Goal: Communication & Community: Participate in discussion

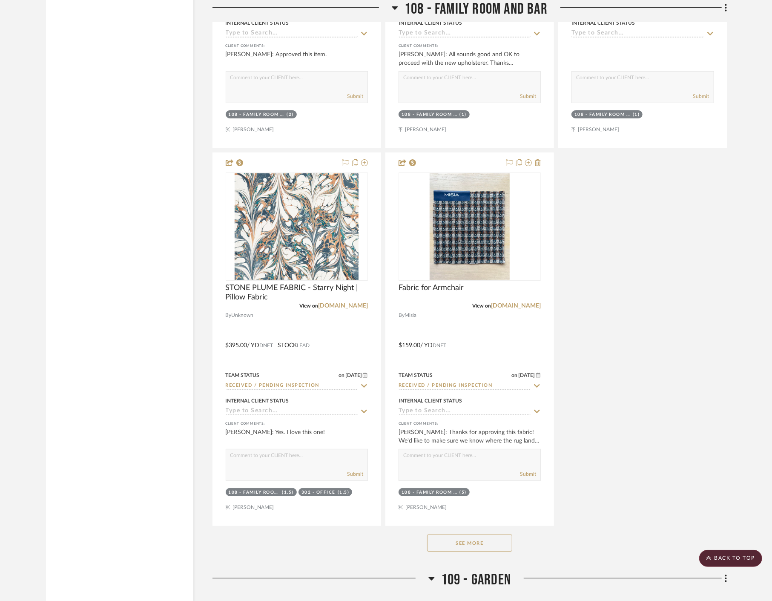
scroll to position [7196, 0]
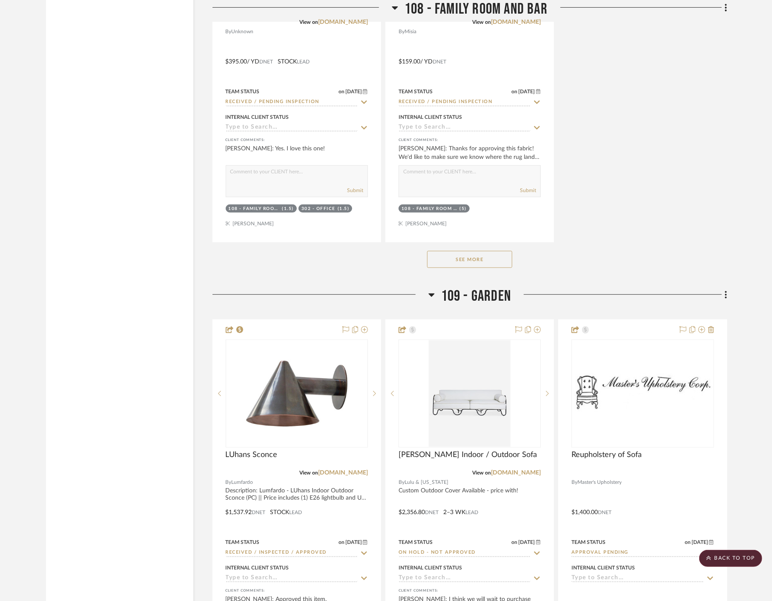
click at [474, 262] on button "See More" at bounding box center [469, 259] width 85 height 17
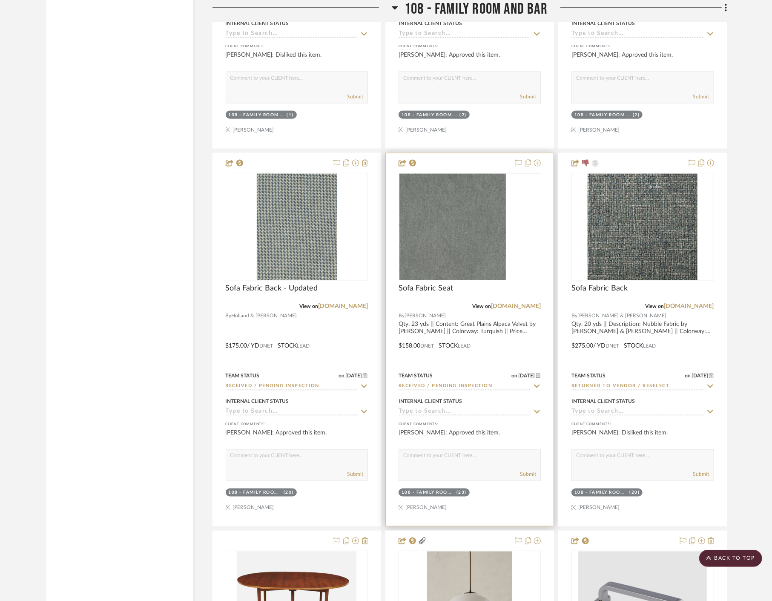
scroll to position [7669, 0]
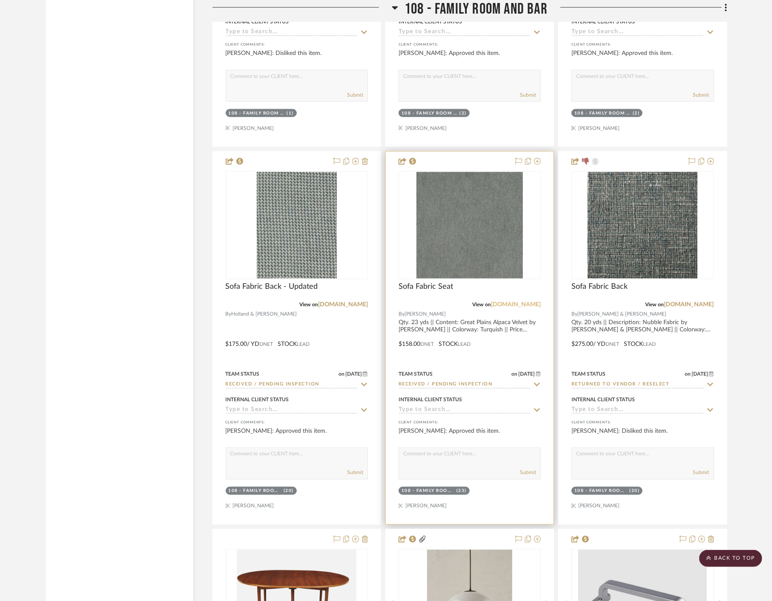
click at [526, 303] on link "[DOMAIN_NAME]" at bounding box center [516, 305] width 50 height 6
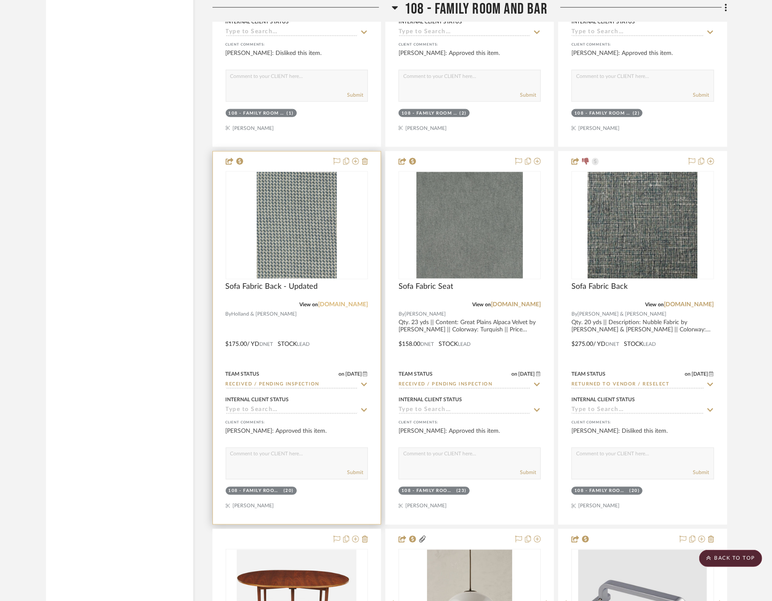
click at [344, 305] on link "[DOMAIN_NAME]" at bounding box center [343, 305] width 50 height 6
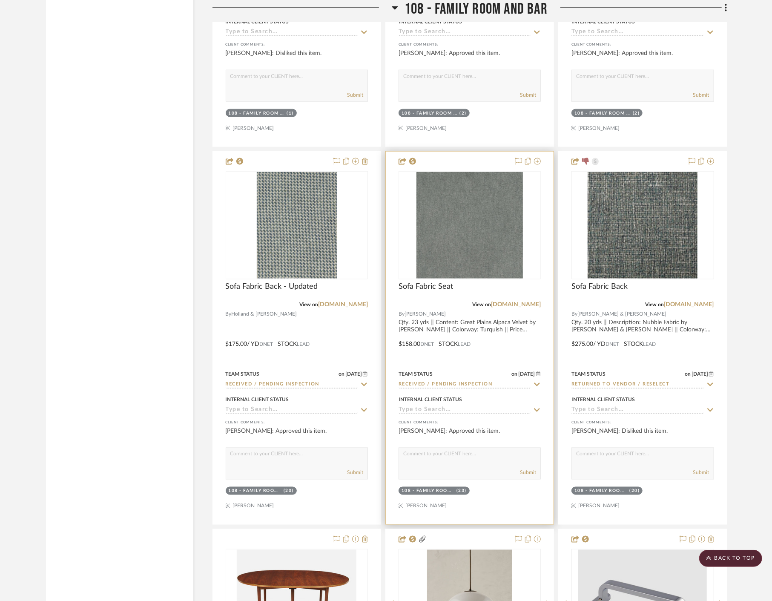
click at [508, 364] on div at bounding box center [470, 338] width 168 height 373
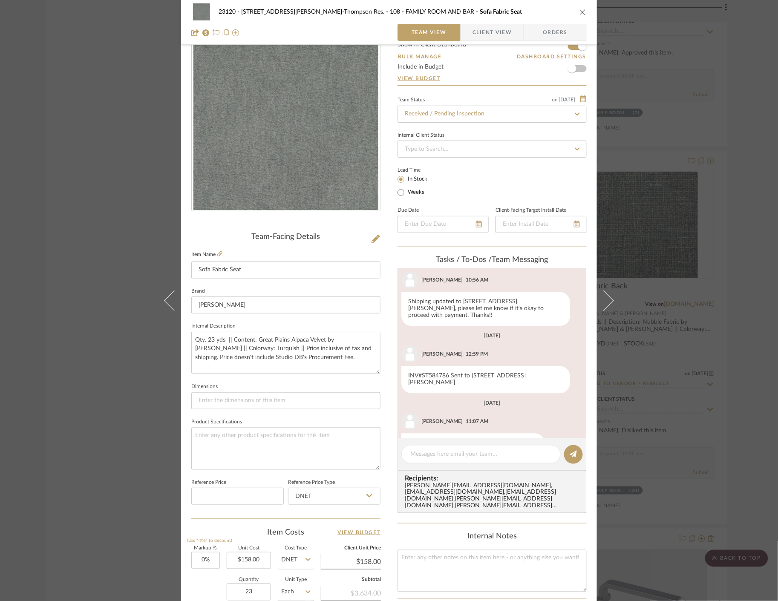
scroll to position [47, 0]
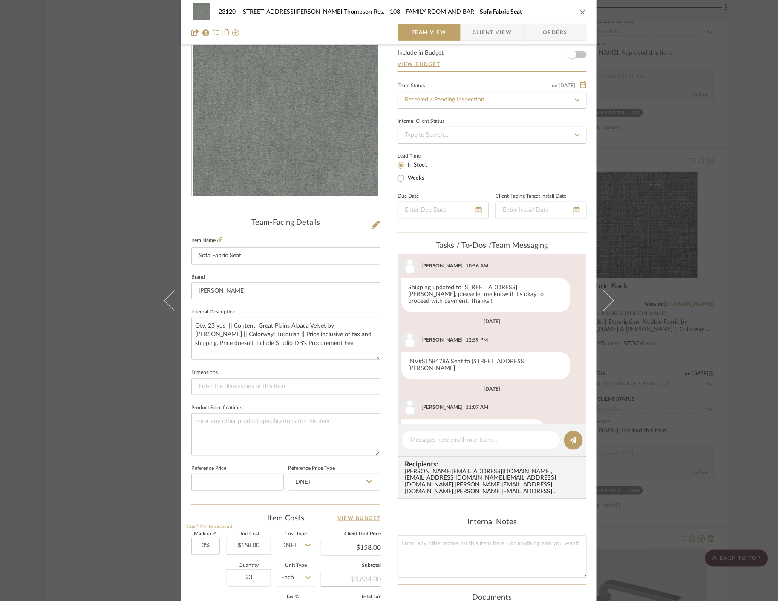
click at [484, 28] on span "Client View" at bounding box center [491, 32] width 39 height 17
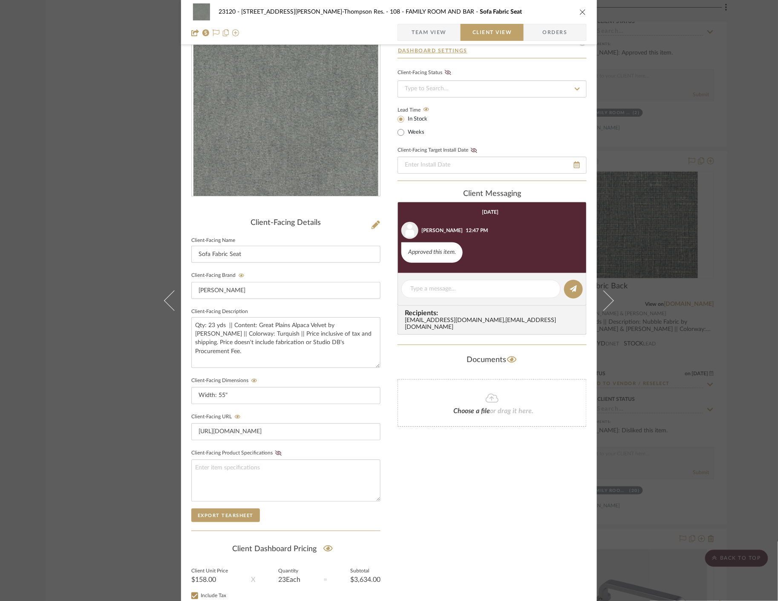
click at [112, 205] on div "23120 - [STREET_ADDRESS][PERSON_NAME], [PERSON_NAME] Res. 108 - FAMILY ROOM AND…" at bounding box center [389, 300] width 778 height 601
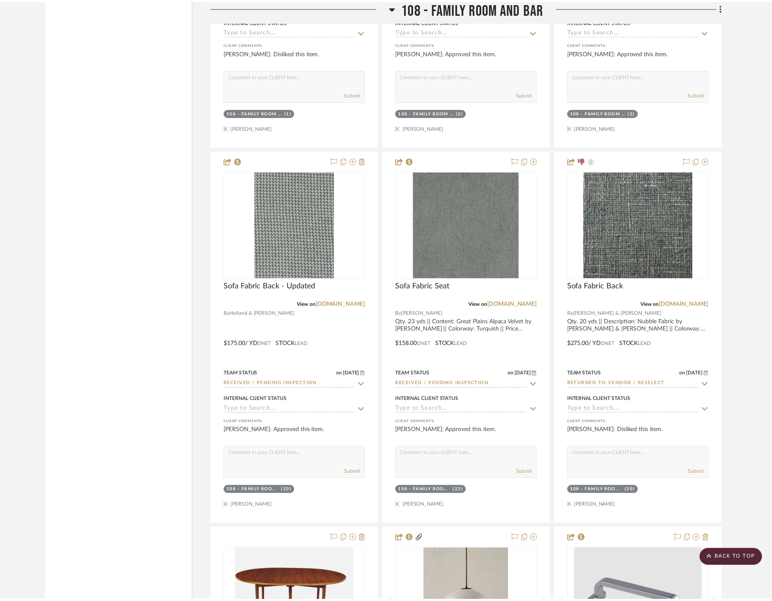
scroll to position [7669, 0]
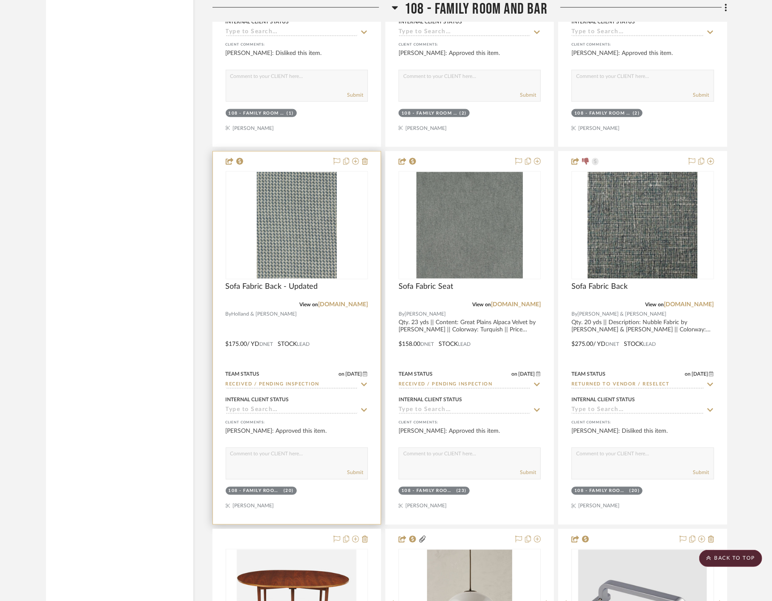
click at [312, 350] on div at bounding box center [297, 338] width 168 height 373
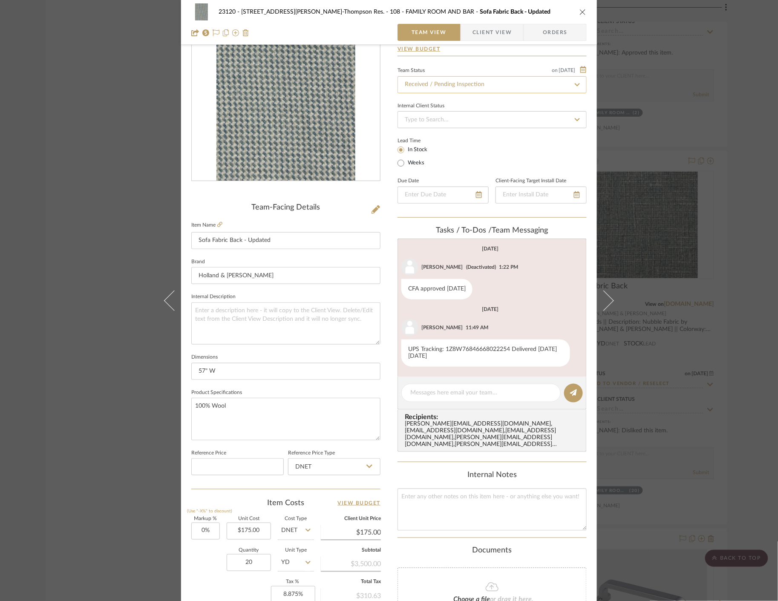
scroll to position [0, 0]
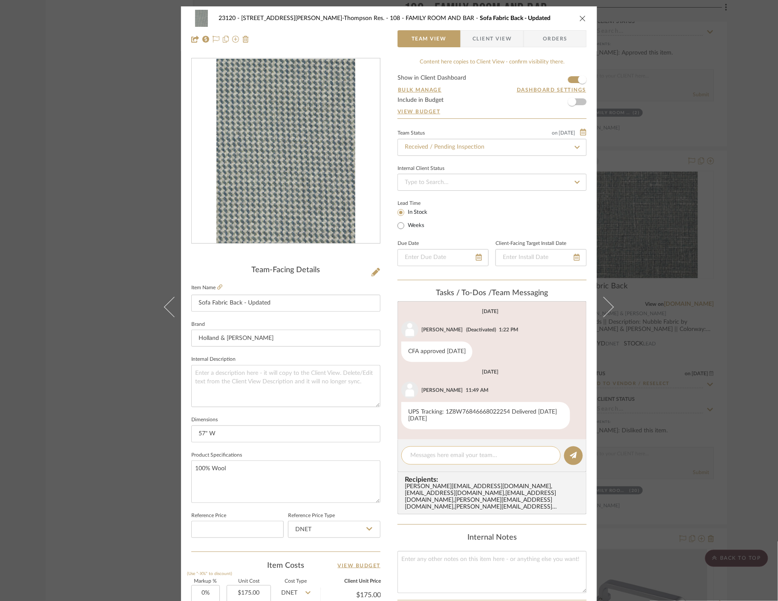
click at [466, 452] on textarea at bounding box center [480, 455] width 141 height 9
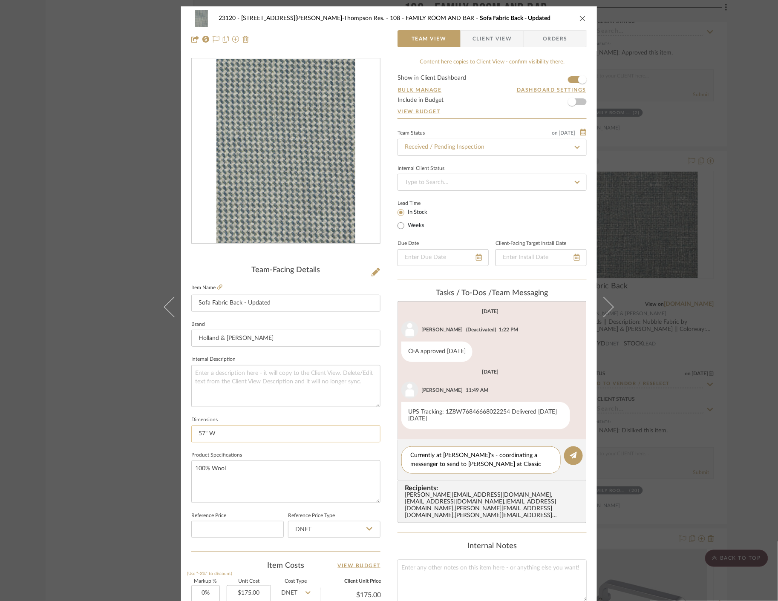
drag, startPoint x: 442, startPoint y: 462, endPoint x: 356, endPoint y: 438, distance: 89.8
click at [356, 438] on div "23120 - [STREET_ADDRESS][PERSON_NAME], [PERSON_NAME] Res. 108 - FAMILY ROOM AND…" at bounding box center [389, 399] width 416 height 787
click at [503, 464] on textarea "Currently at [PERSON_NAME]'s - coordinating a messenger to send to [PERSON_NAME…" at bounding box center [480, 460] width 141 height 18
click at [531, 457] on textarea "Currently at [PERSON_NAME]'s - coordinating a messenger to send to [PERSON_NAME…" at bounding box center [480, 460] width 141 height 18
click at [475, 465] on textarea "Currently at [PERSON_NAME]'s - coordinating a messenger for [DATE] to send to […" at bounding box center [480, 460] width 141 height 18
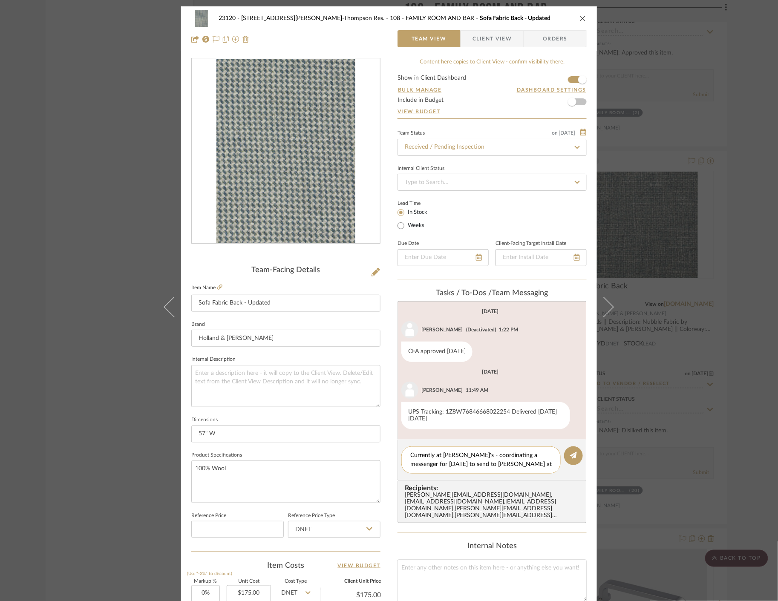
click at [475, 465] on textarea "Currently at [PERSON_NAME]'s - coordinating a messenger for [DATE] to send to […" at bounding box center [480, 460] width 141 height 18
type textarea "Currently at [PERSON_NAME]'s - coordinating a messenger for [DATE] to send to […"
click at [570, 457] on icon at bounding box center [573, 455] width 7 height 7
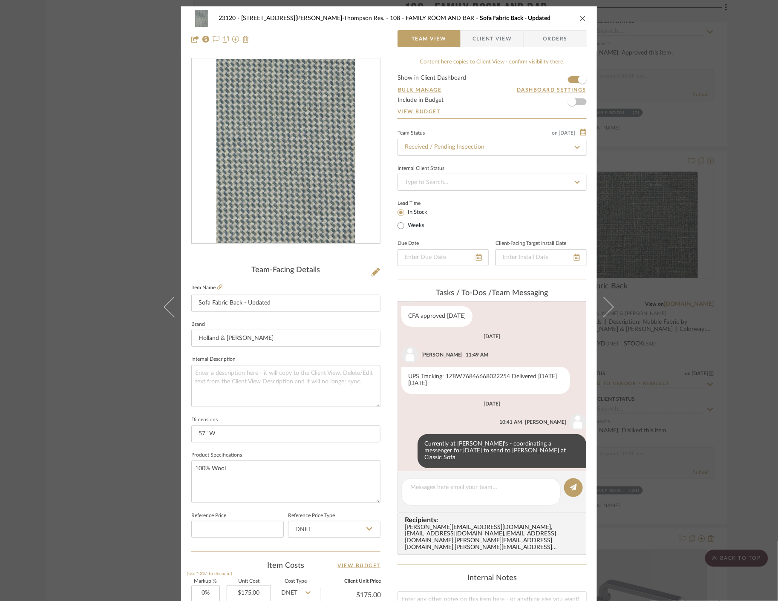
click at [47, 122] on div "23120 - [STREET_ADDRESS][PERSON_NAME], [PERSON_NAME] Res. 108 - FAMILY ROOM AND…" at bounding box center [389, 300] width 778 height 601
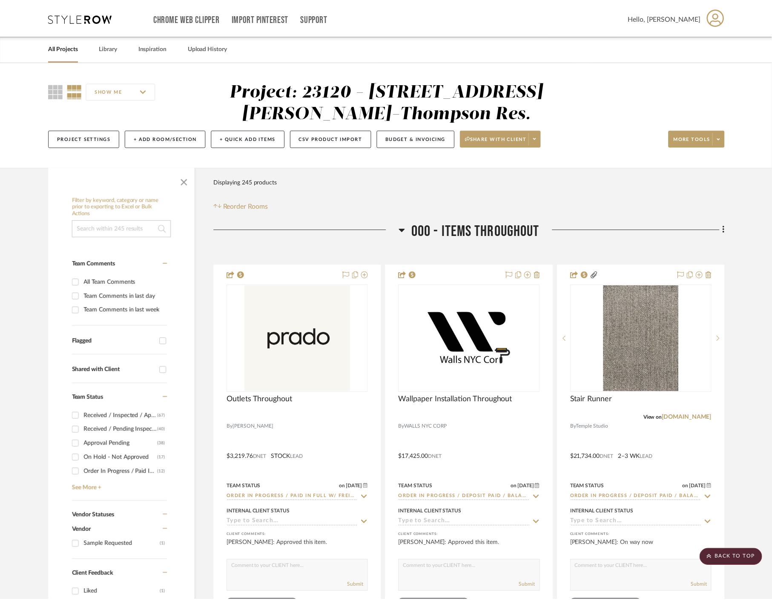
scroll to position [7669, 0]
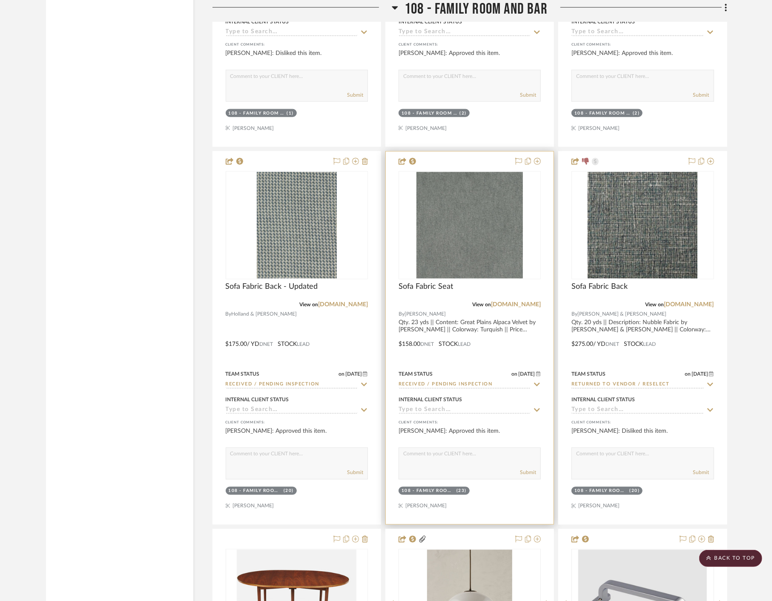
click at [482, 336] on div at bounding box center [470, 338] width 168 height 373
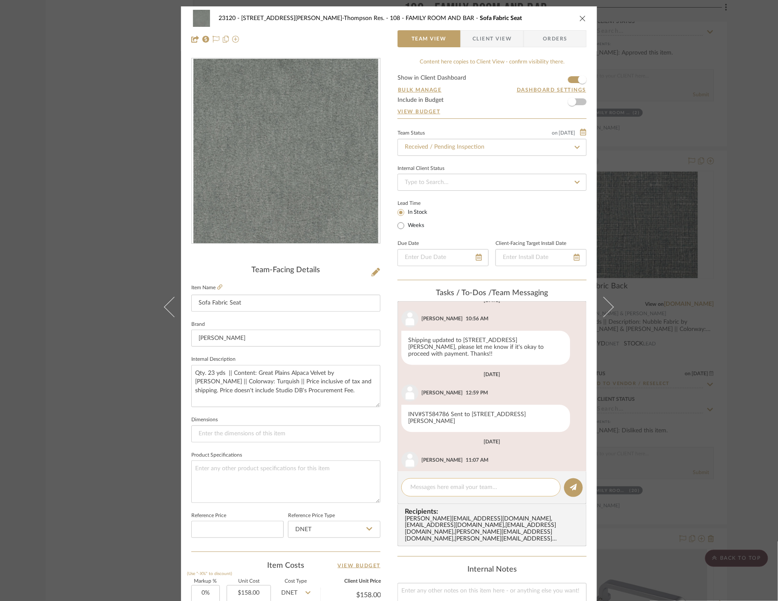
scroll to position [633, 0]
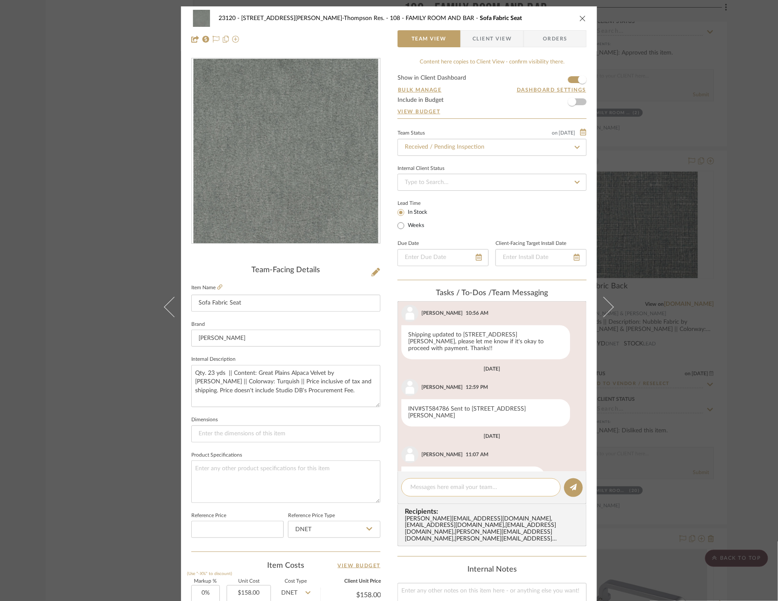
click at [482, 488] on textarea at bounding box center [480, 487] width 141 height 9
paste textarea "Currently at [PERSON_NAME]'s - coordinating a messenger for [DATE] to send to […"
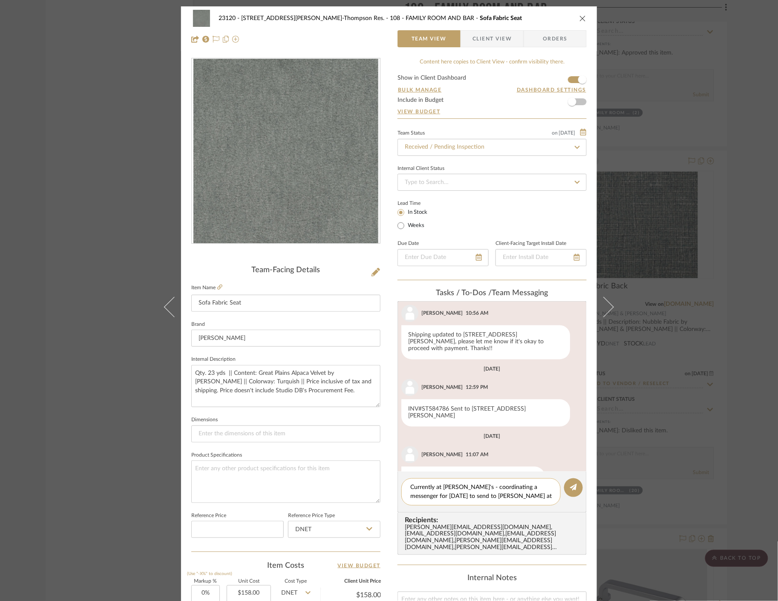
scroll to position [0, 0]
type textarea "Currently at [PERSON_NAME]'s - coordinating a messenger for [DATE] to send to […"
click at [580, 486] on editor-of-message "Currently at [PERSON_NAME]'s - coordinating a messenger for [DATE] to send to […" at bounding box center [491, 491] width 189 height 41
click at [570, 486] on icon at bounding box center [573, 487] width 7 height 7
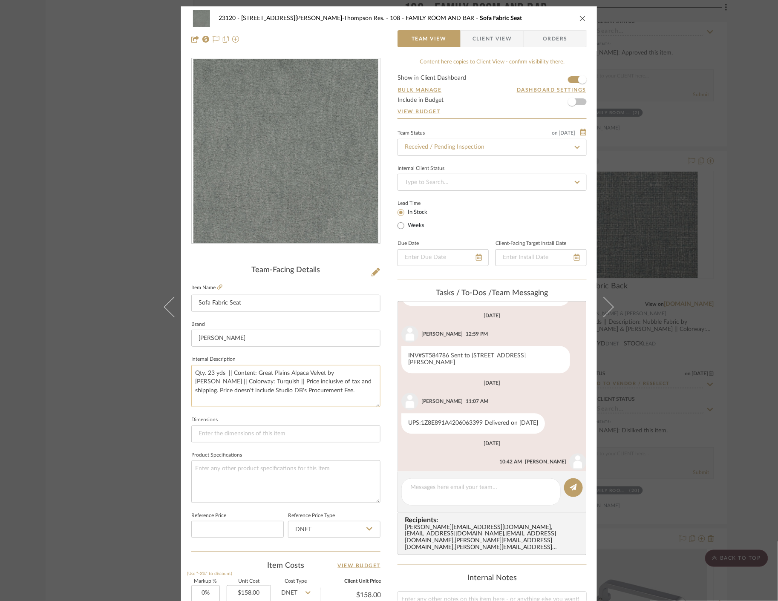
scroll to position [701, 0]
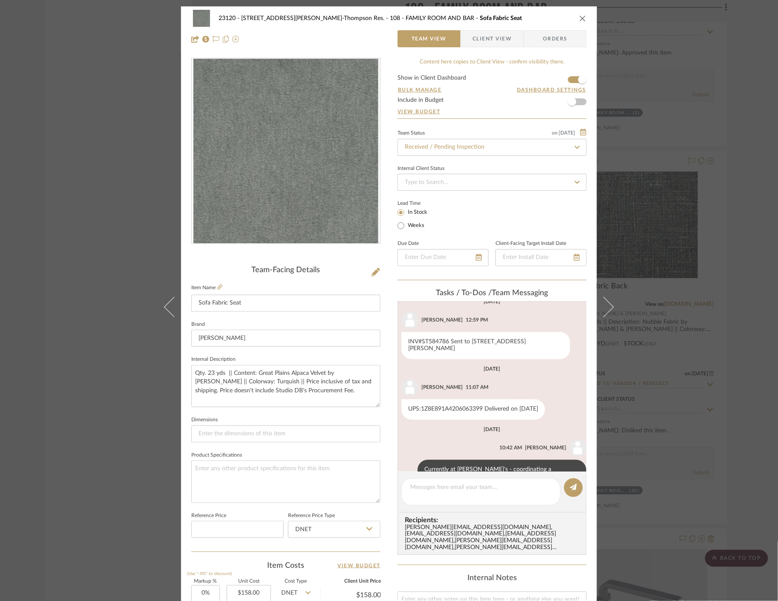
click at [92, 130] on div "23120 - [STREET_ADDRESS][PERSON_NAME], [PERSON_NAME] Res. 108 - FAMILY ROOM AND…" at bounding box center [389, 300] width 778 height 601
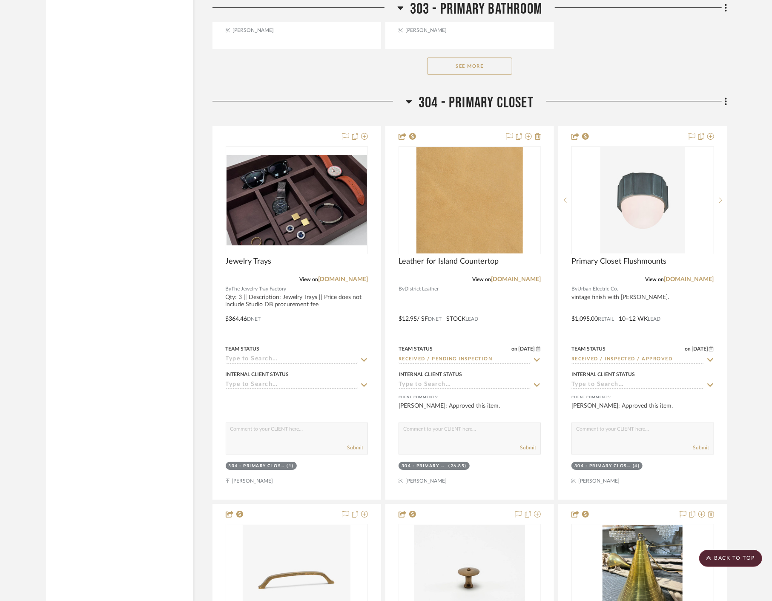
scroll to position [18093, 0]
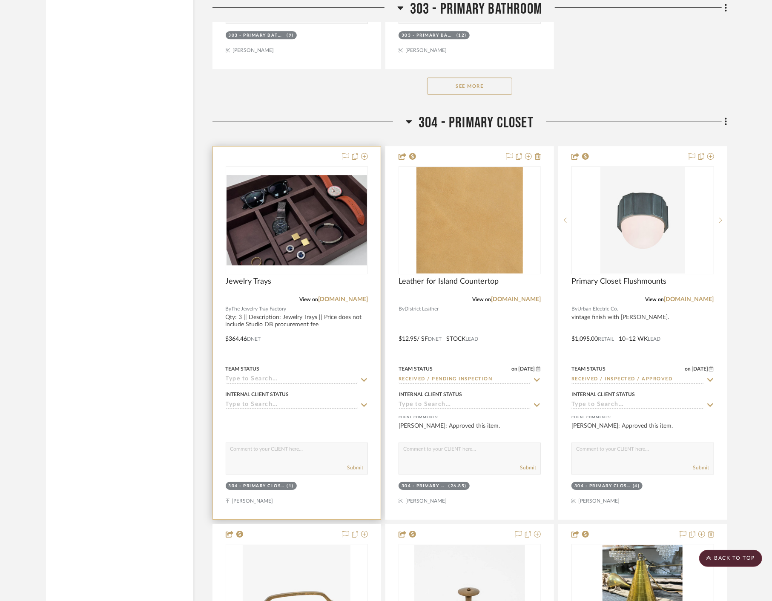
click at [333, 351] on div at bounding box center [297, 332] width 168 height 373
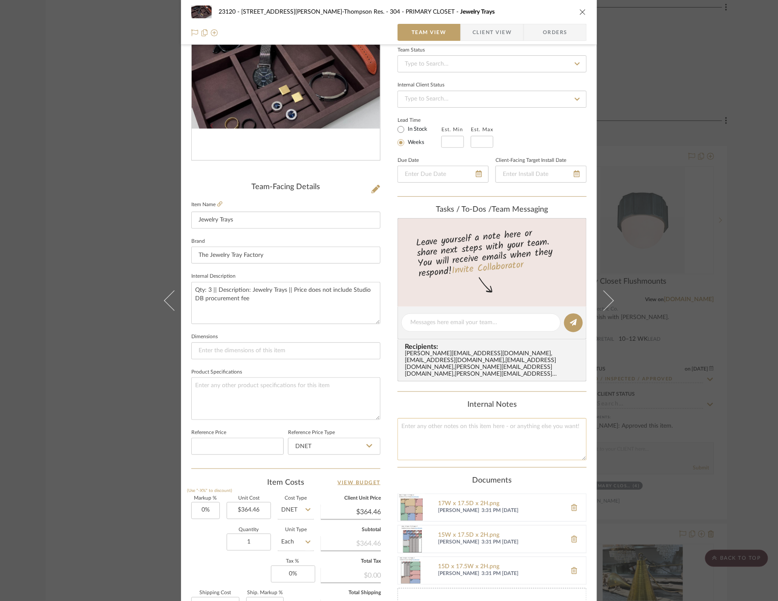
scroll to position [0, 0]
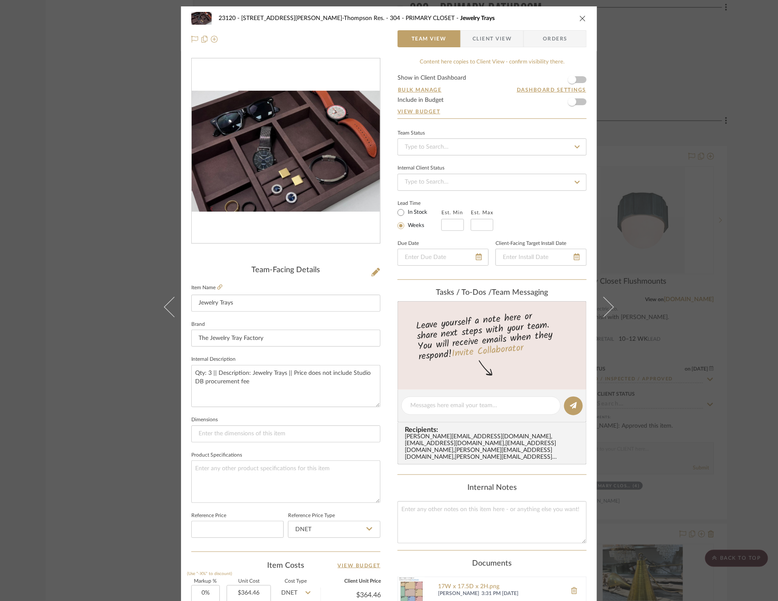
click at [90, 150] on div "23120 - [STREET_ADDRESS][PERSON_NAME]-Thompson Res. 304 - PRIMARY CLOSET Jewelr…" at bounding box center [389, 300] width 778 height 601
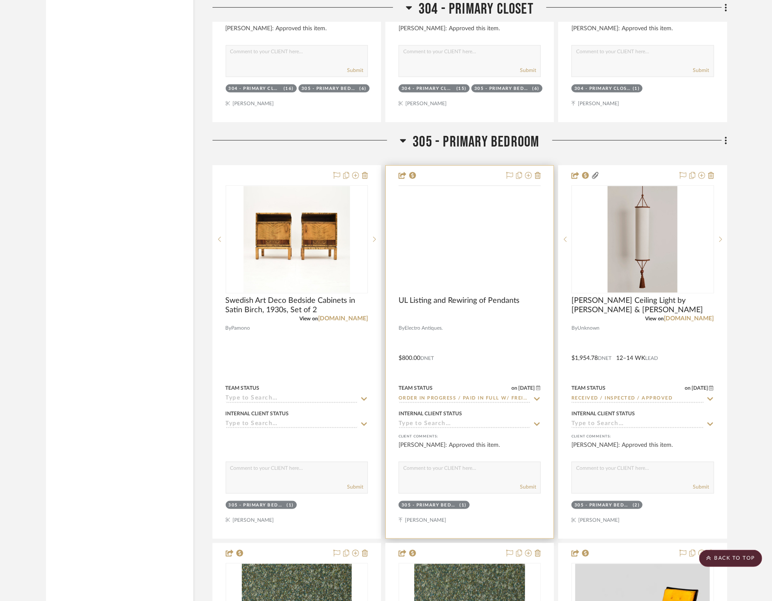
scroll to position [18944, 0]
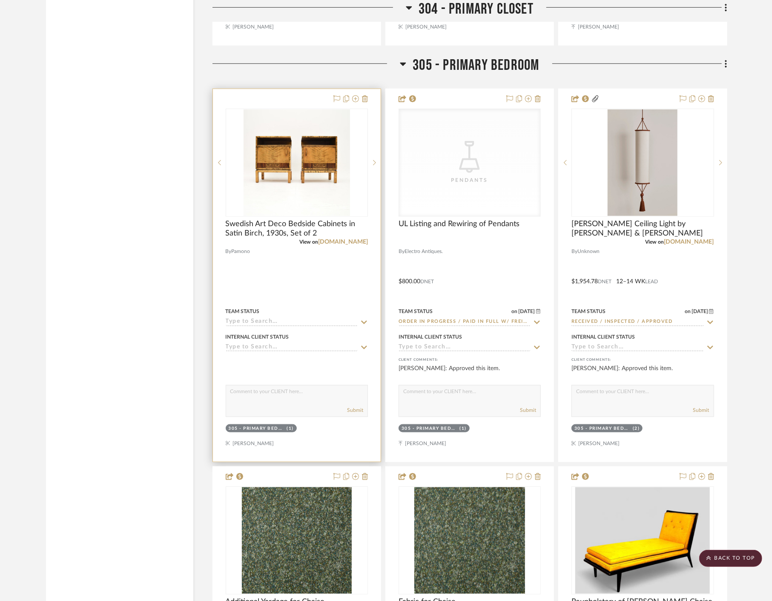
click at [316, 282] on div at bounding box center [297, 275] width 168 height 373
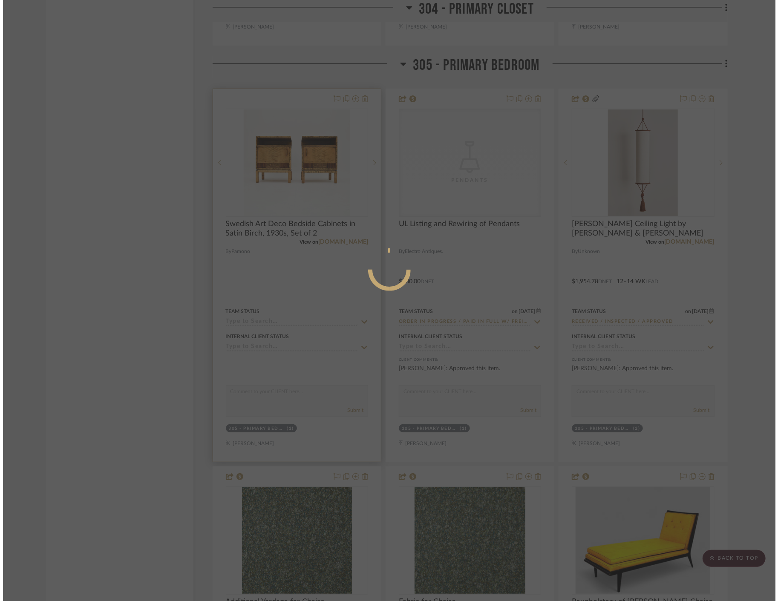
scroll to position [0, 0]
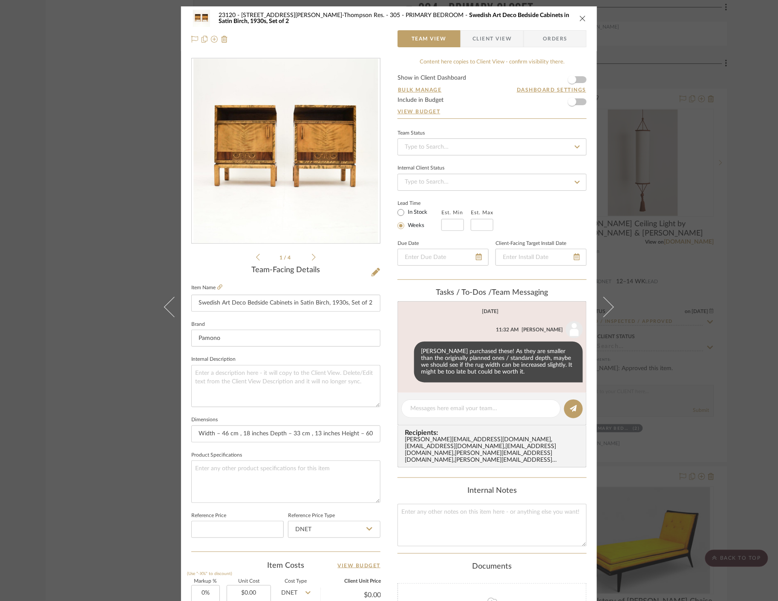
click at [37, 154] on div "23120 - [STREET_ADDRESS][PERSON_NAME]-Thompson Res. 305 - PRIMARY BEDROOM Swedi…" at bounding box center [389, 300] width 778 height 601
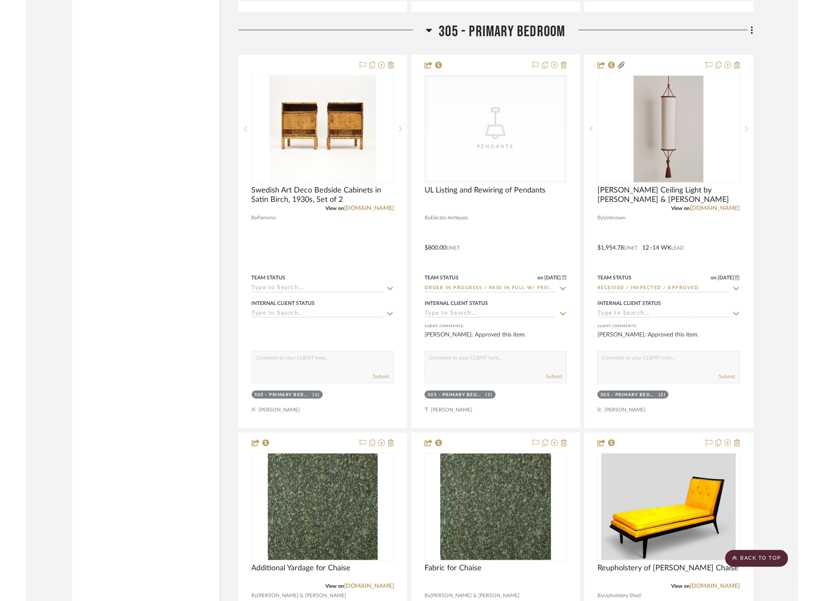
scroll to position [18992, 0]
